Goal: Information Seeking & Learning: Learn about a topic

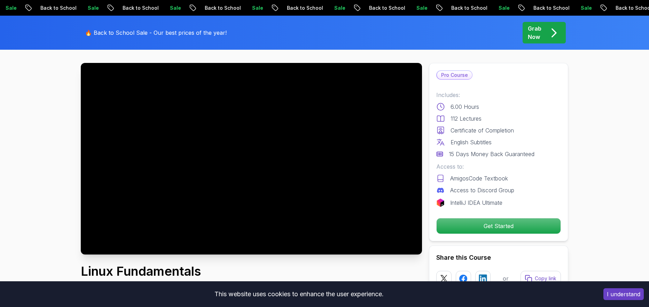
scroll to position [25, 0]
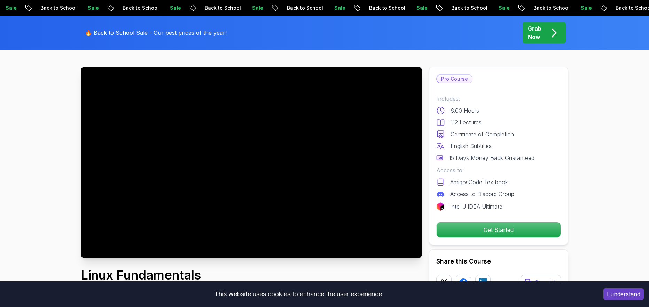
click at [457, 136] on p "Certificate of Completion" at bounding box center [481, 134] width 63 height 8
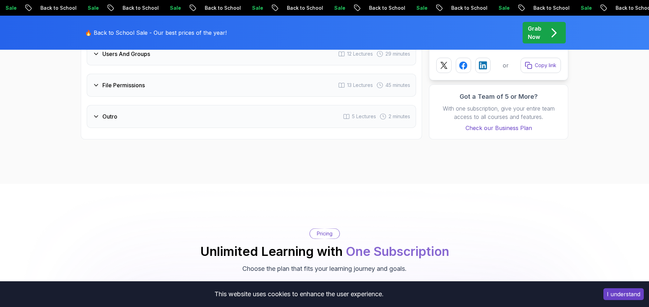
scroll to position [1364, 0]
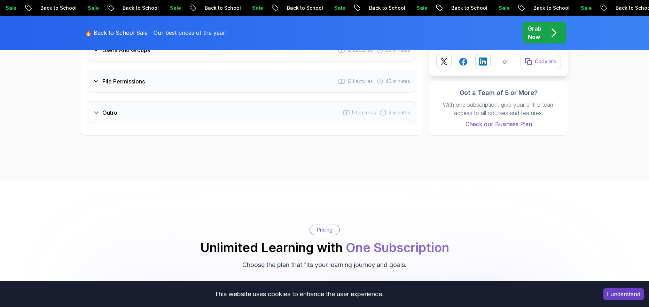
click at [93, 112] on icon at bounding box center [96, 112] width 7 height 7
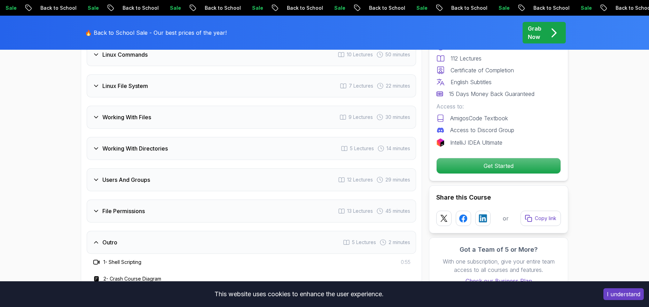
scroll to position [1213, 0]
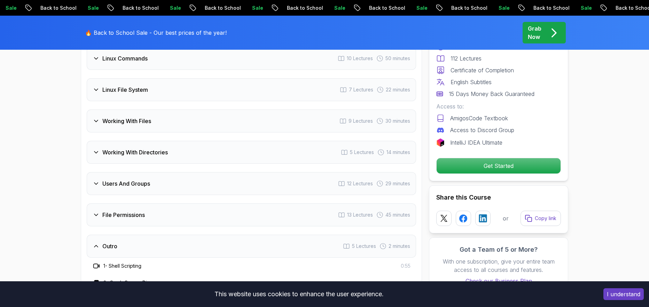
click at [465, 131] on p "Access to Discord Group" at bounding box center [482, 130] width 64 height 8
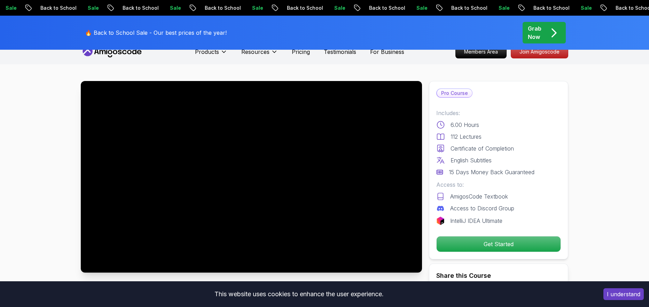
scroll to position [0, 0]
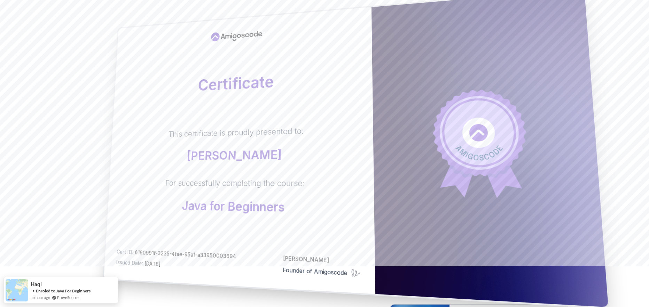
scroll to position [39, 0]
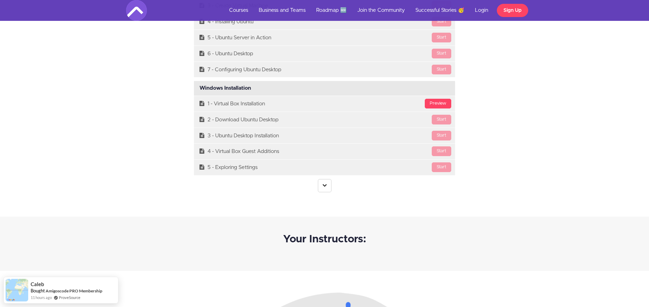
scroll to position [1763, 0]
click at [321, 189] on link at bounding box center [325, 185] width 14 height 13
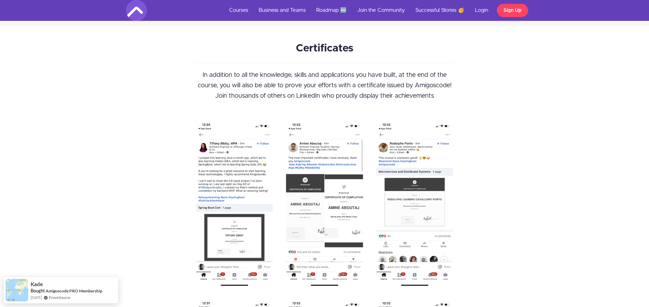
scroll to position [7381, 0]
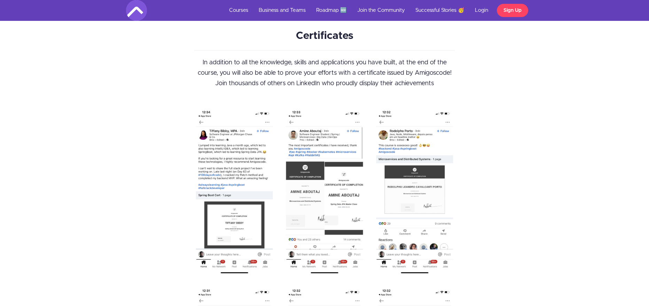
click at [347, 180] on img at bounding box center [324, 280] width 261 height 347
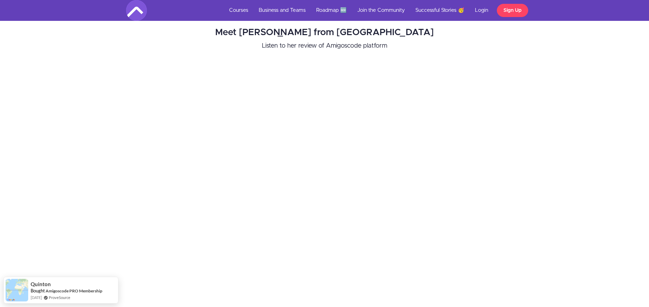
scroll to position [6973, 0]
